Goal: Information Seeking & Learning: Learn about a topic

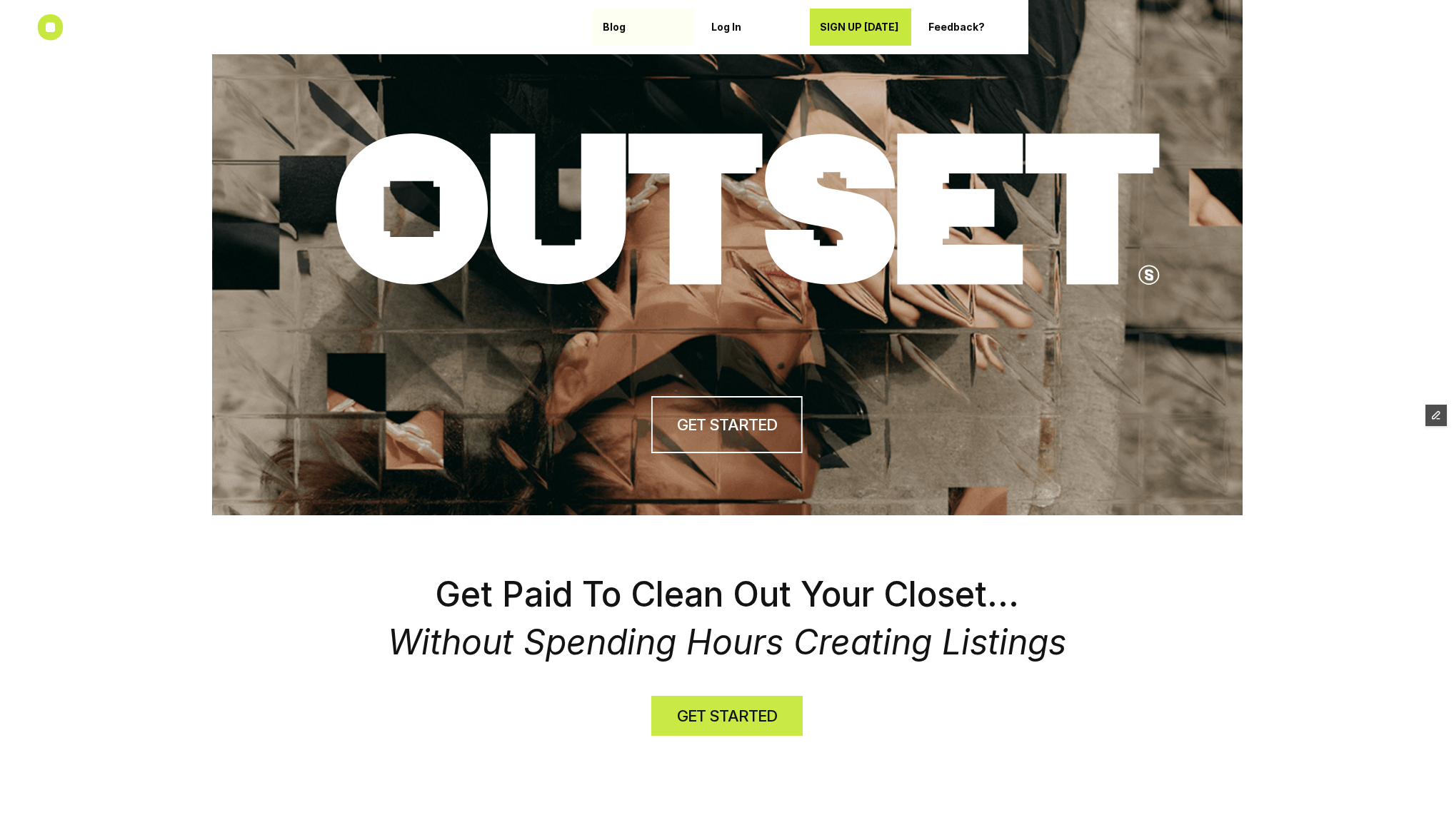
click at [598, 26] on link "Blog" at bounding box center [643, 27] width 101 height 37
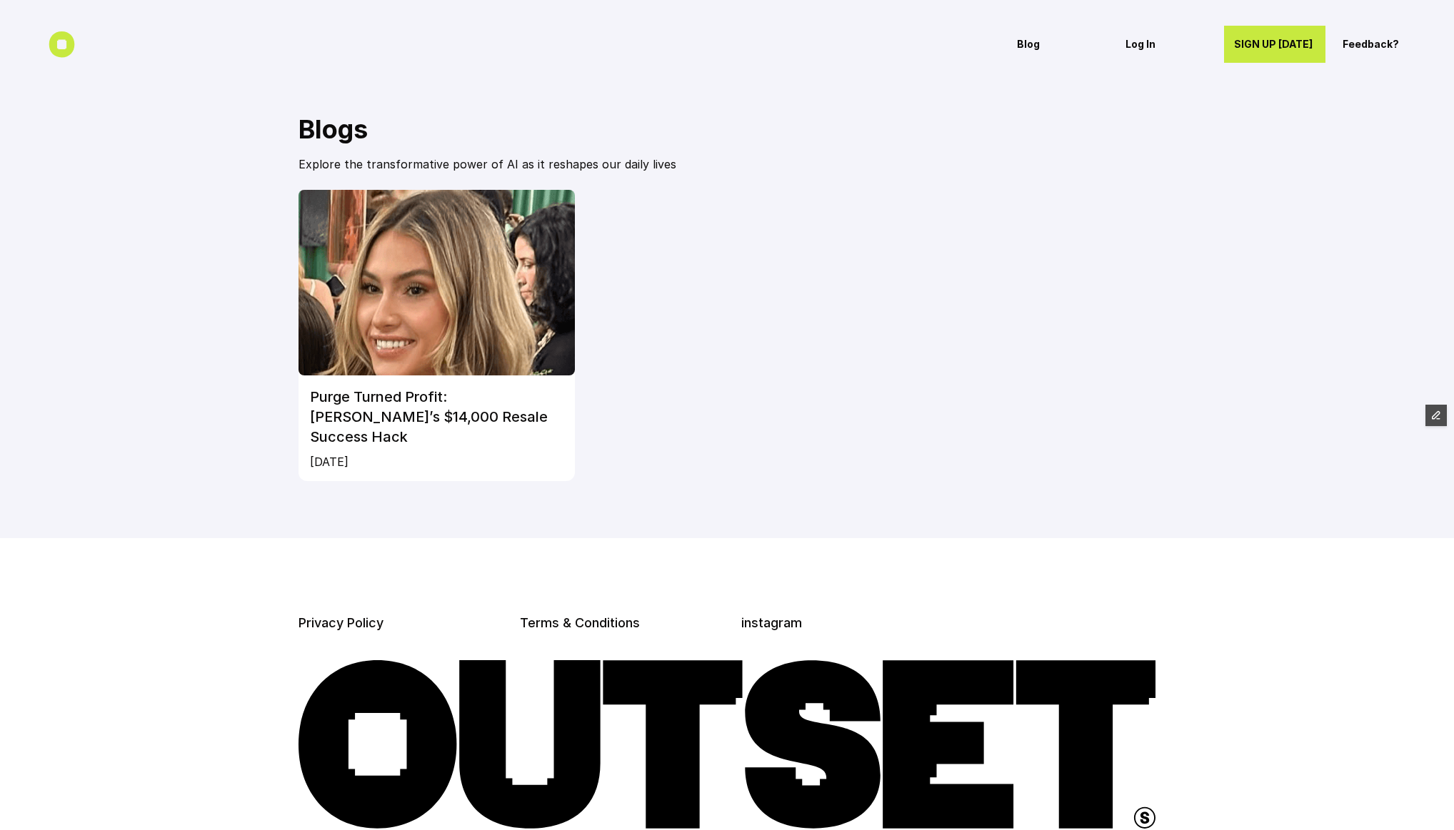
click at [469, 283] on img at bounding box center [436, 283] width 276 height 186
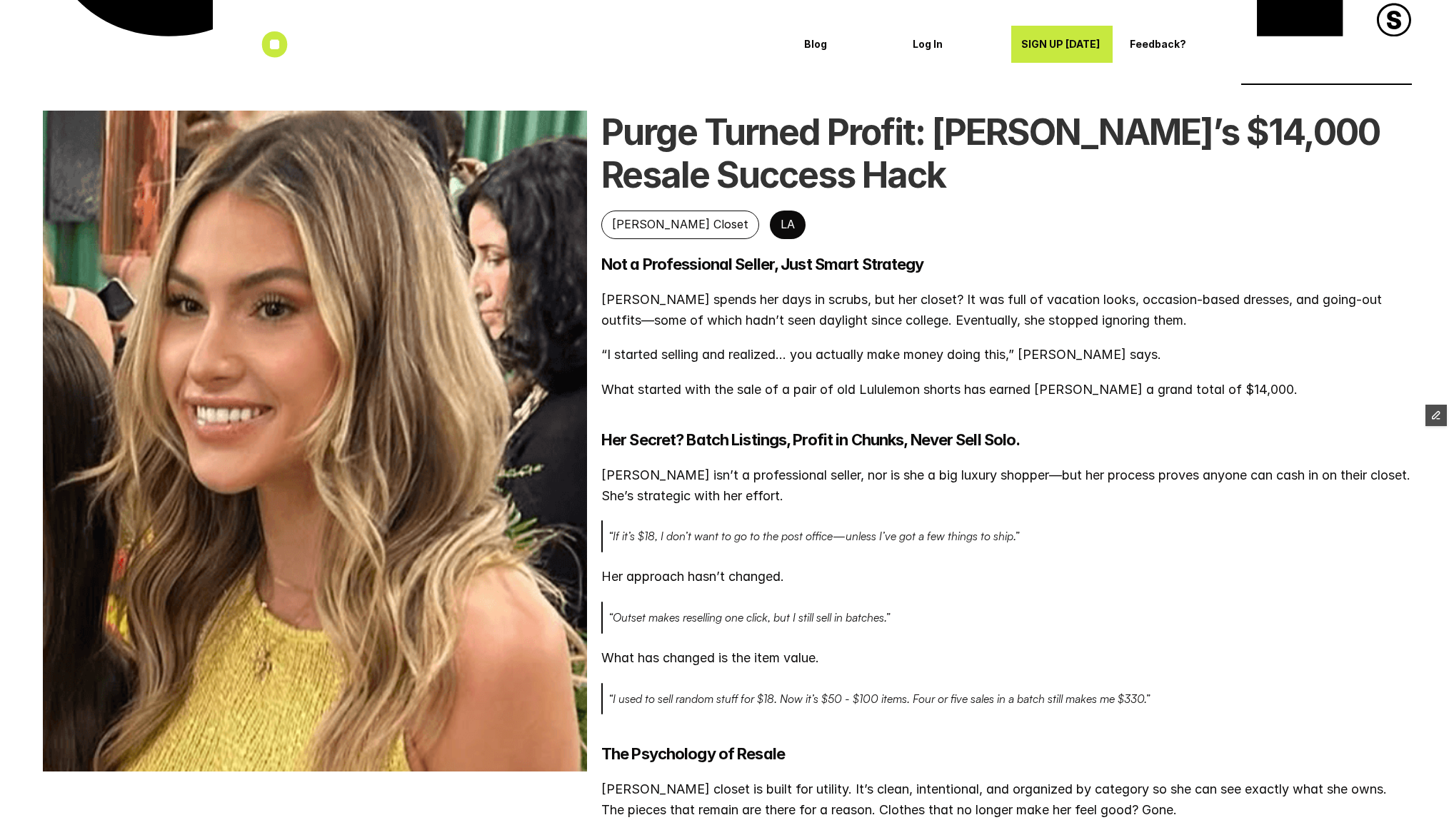
scroll to position [312, 0]
